Goal: Navigation & Orientation: Find specific page/section

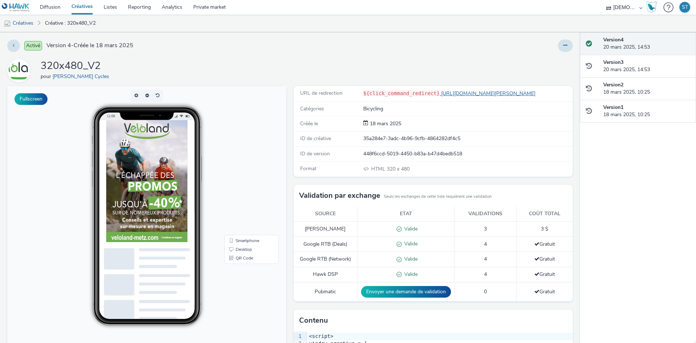
click at [454, 92] on link "[URL][DOMAIN_NAME][PERSON_NAME]" at bounding box center [489, 93] width 99 height 7
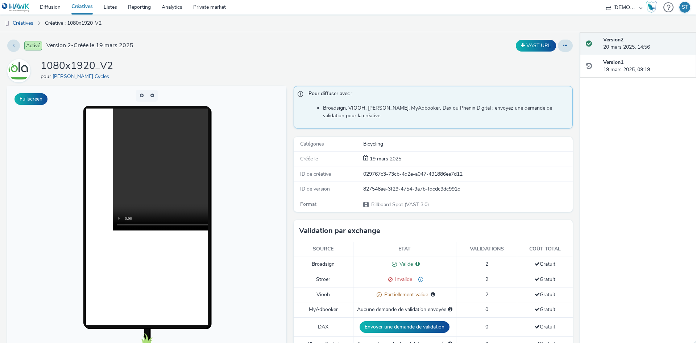
click at [268, 217] on body at bounding box center [146, 234] width 279 height 297
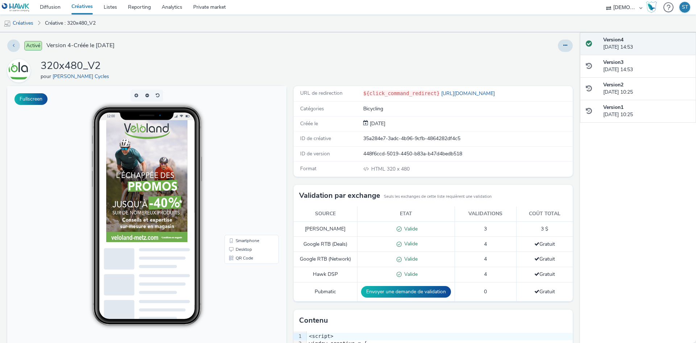
click at [217, 55] on div "Activé Version 4 - Créée le 18 mars 2025 320x480_V2 pour Stephane Gavillon Cycl…" at bounding box center [290, 187] width 580 height 311
